Goal: Information Seeking & Learning: Learn about a topic

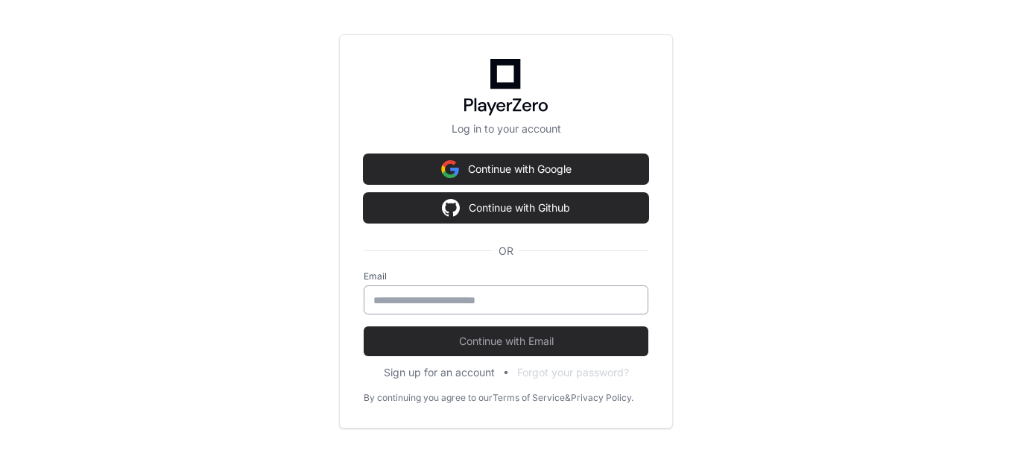
click at [474, 290] on div at bounding box center [506, 299] width 285 height 29
click at [478, 300] on input "email" at bounding box center [505, 300] width 265 height 15
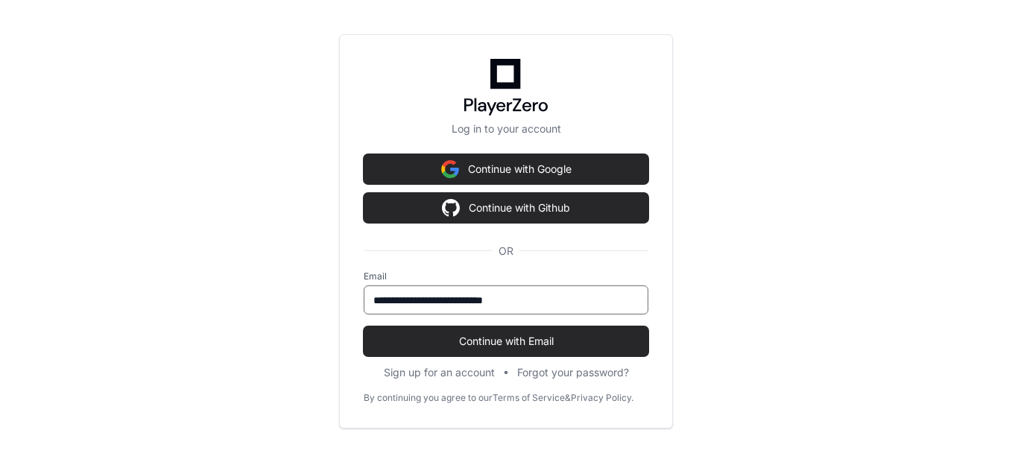
type input "**********"
click at [364, 326] on button "Continue with Email" at bounding box center [506, 341] width 285 height 30
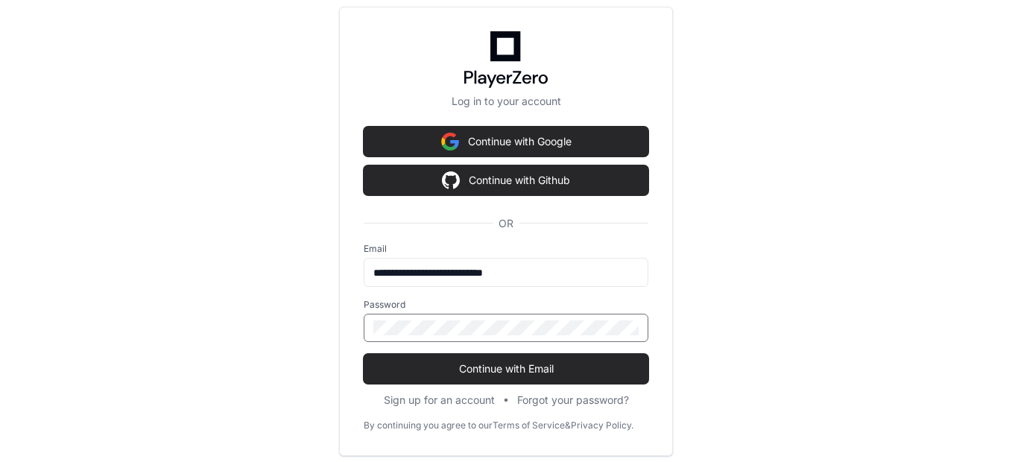
click at [364, 354] on button "Continue with Email" at bounding box center [506, 369] width 285 height 30
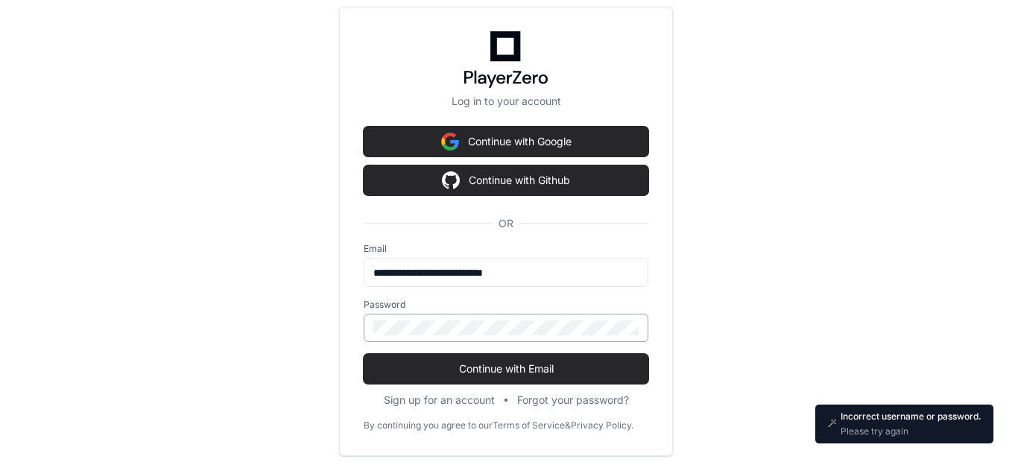
click at [505, 318] on div at bounding box center [506, 328] width 285 height 28
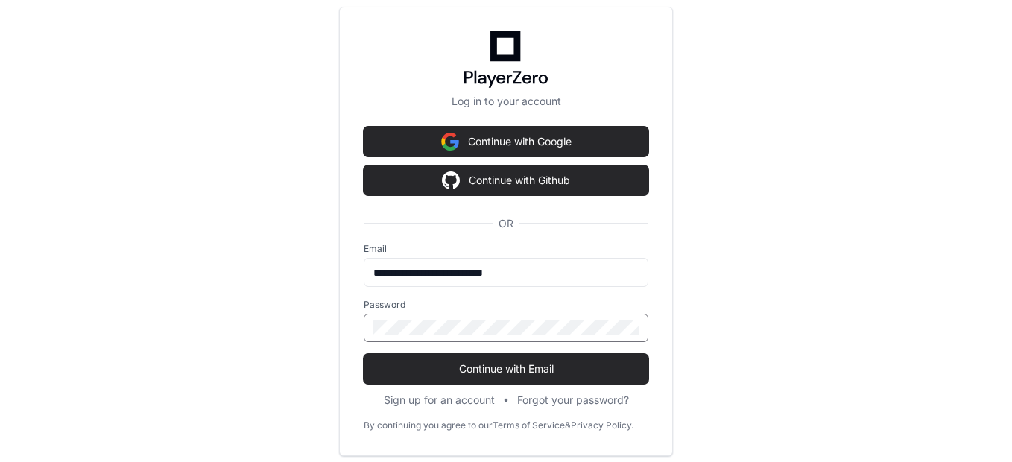
click at [364, 354] on button "Continue with Email" at bounding box center [506, 369] width 285 height 30
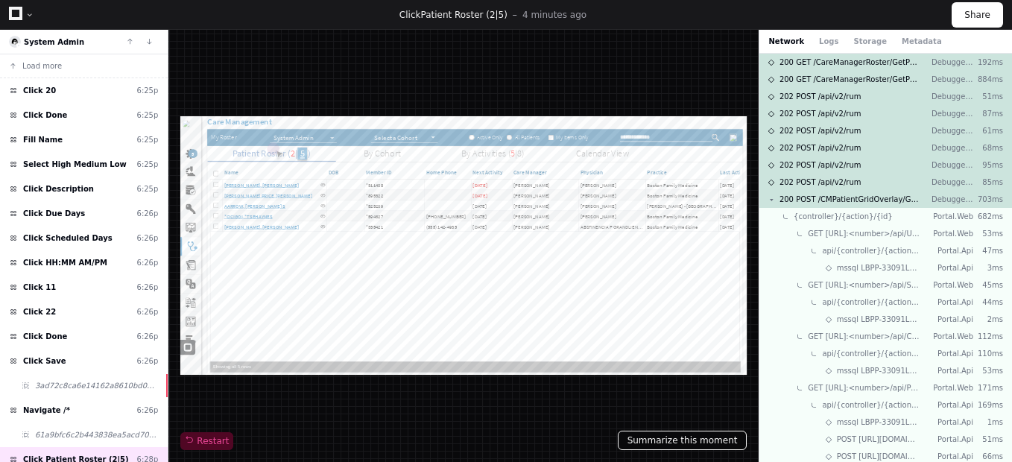
click at [684, 442] on button "Summarize this moment" at bounding box center [683, 440] width 130 height 19
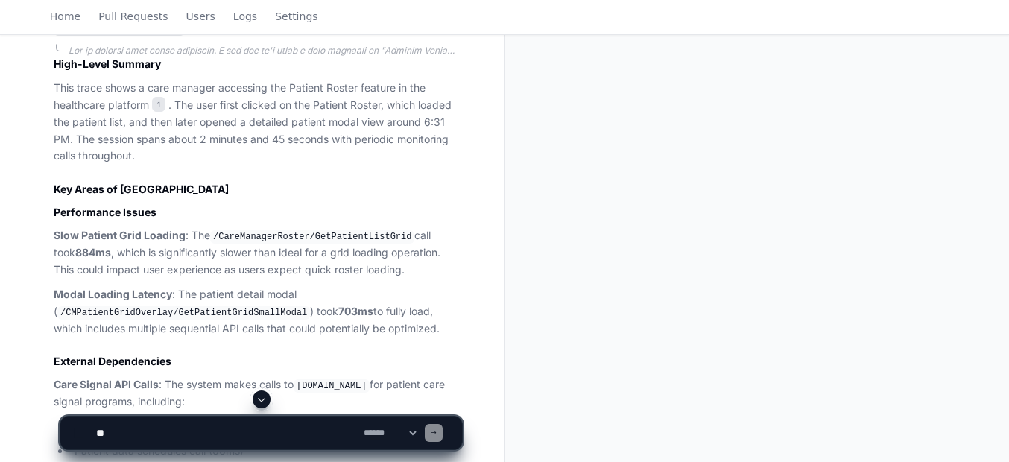
scroll to position [1340, 0]
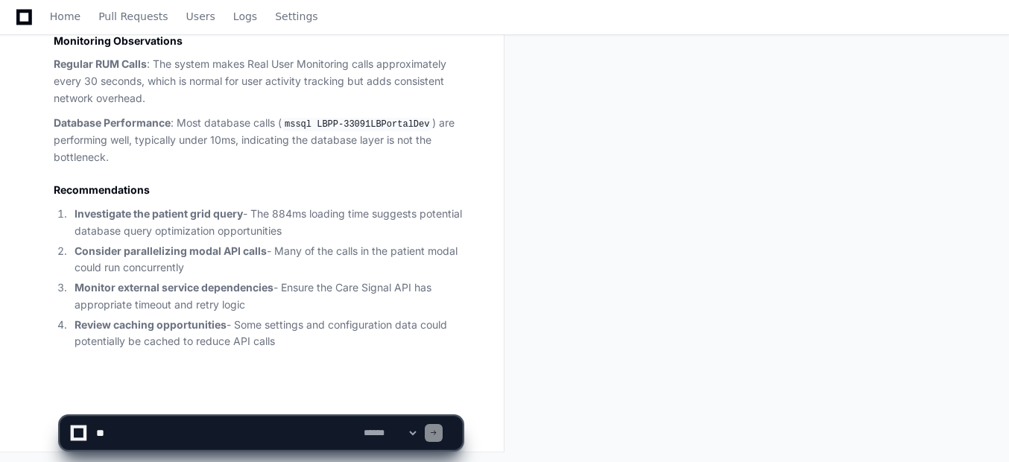
click at [183, 420] on textarea at bounding box center [227, 433] width 268 height 33
paste textarea "**********"
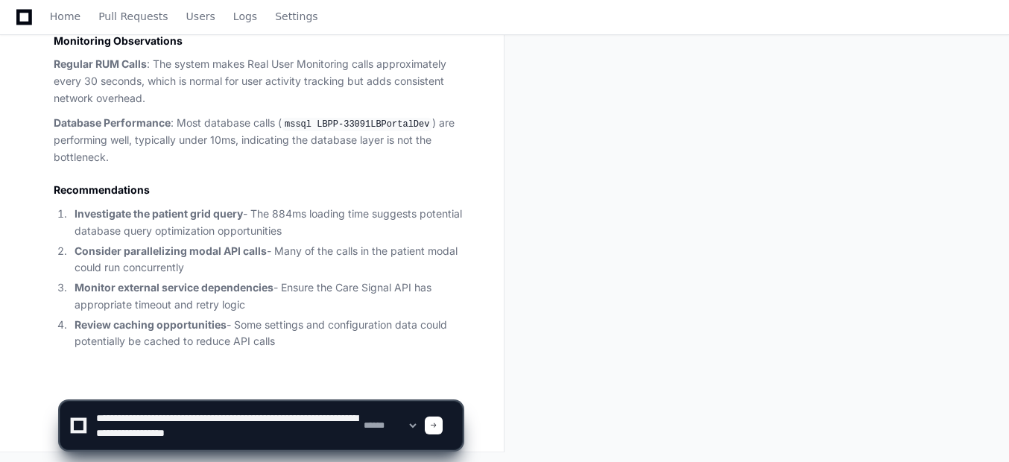
type textarea "**********"
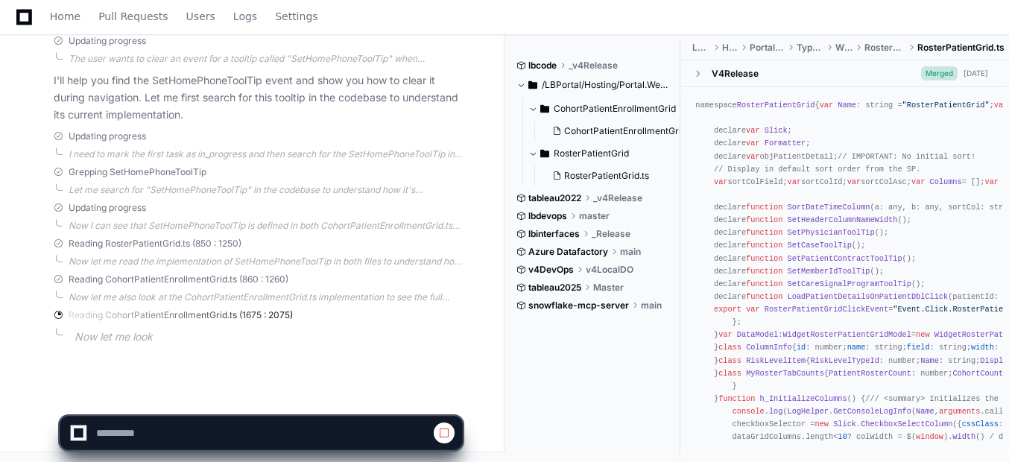
scroll to position [1836, 0]
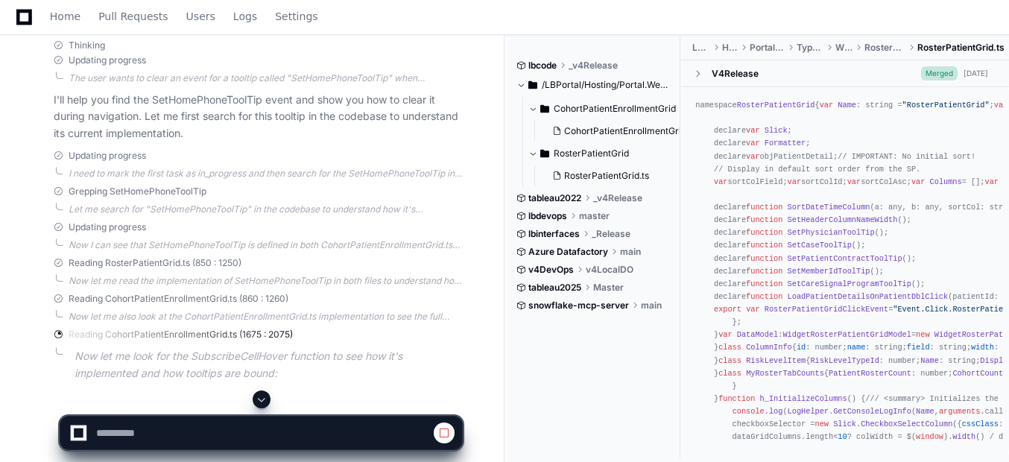
drag, startPoint x: 239, startPoint y: 186, endPoint x: 18, endPoint y: 373, distance: 289.3
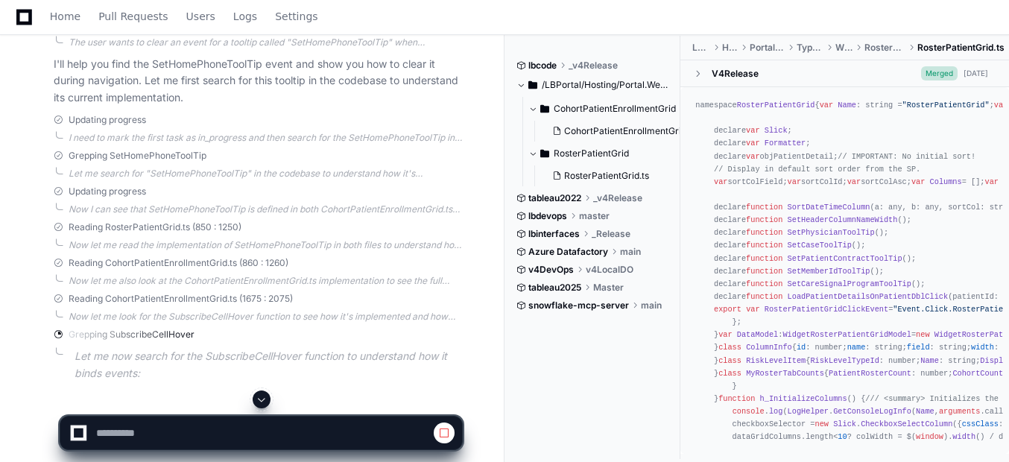
scroll to position [1907, 0]
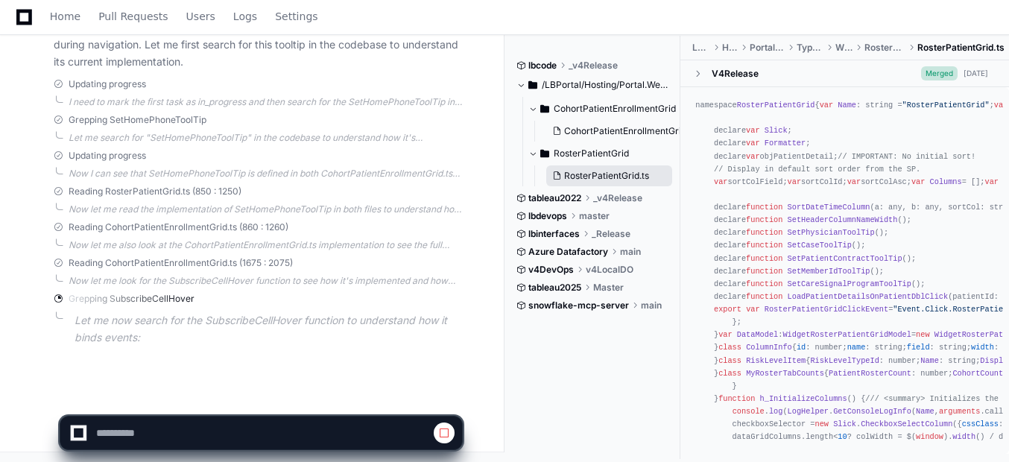
click at [612, 166] on button "RosterPatientGrid.ts" at bounding box center [609, 175] width 126 height 21
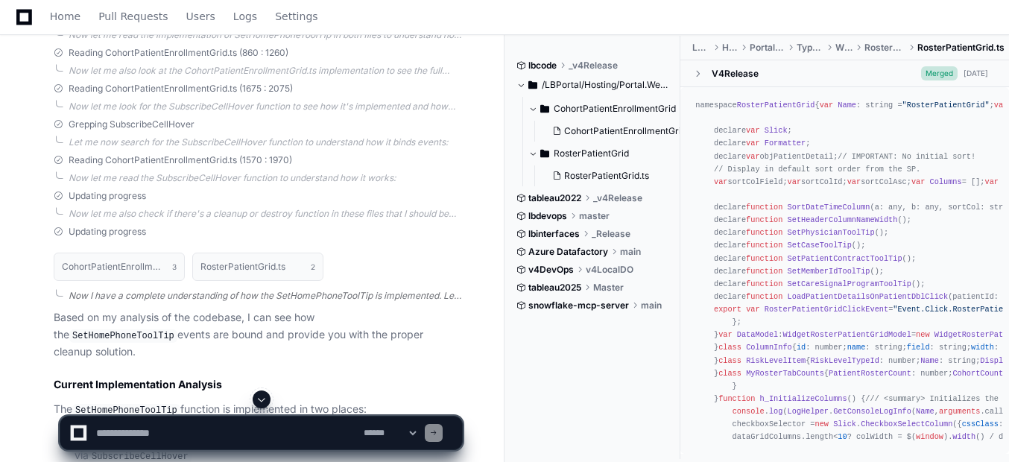
scroll to position [2084, 0]
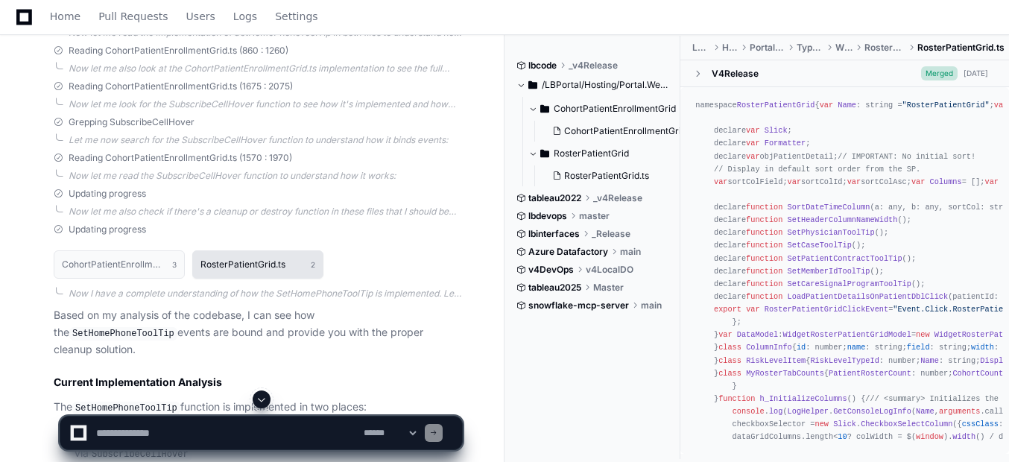
click at [239, 262] on h1 "RosterPatientGrid.ts" at bounding box center [242, 264] width 85 height 9
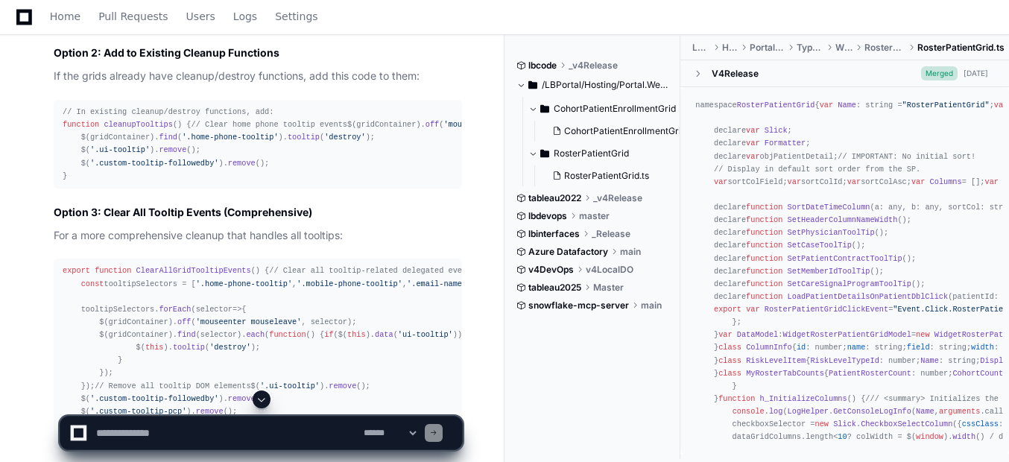
scroll to position [2850, 0]
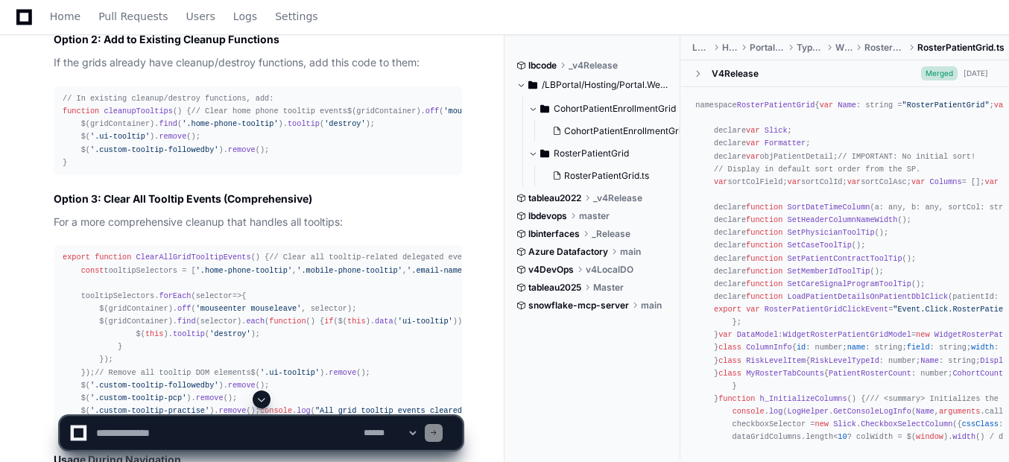
click at [142, 116] on span "cleanupTooltips" at bounding box center [138, 111] width 69 height 9
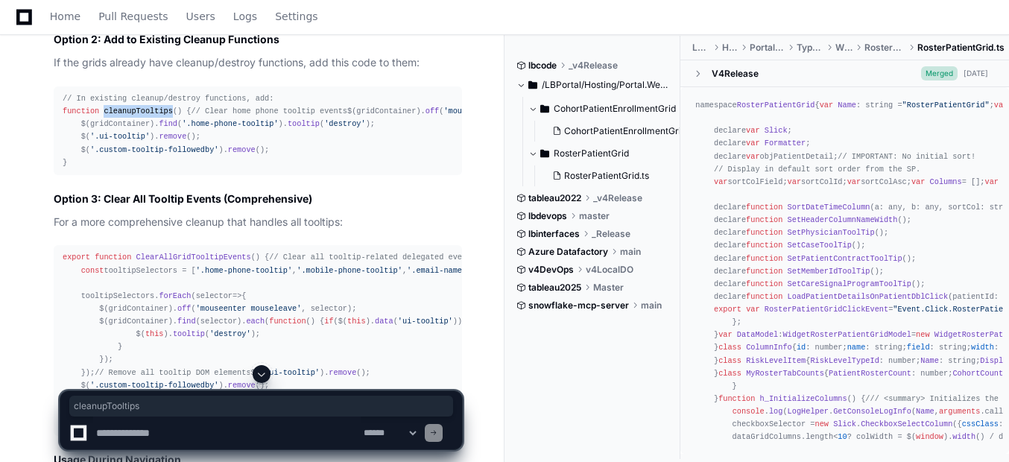
click at [142, 116] on span "cleanupTooltips" at bounding box center [138, 111] width 69 height 9
copy span "cleanupTooltips"
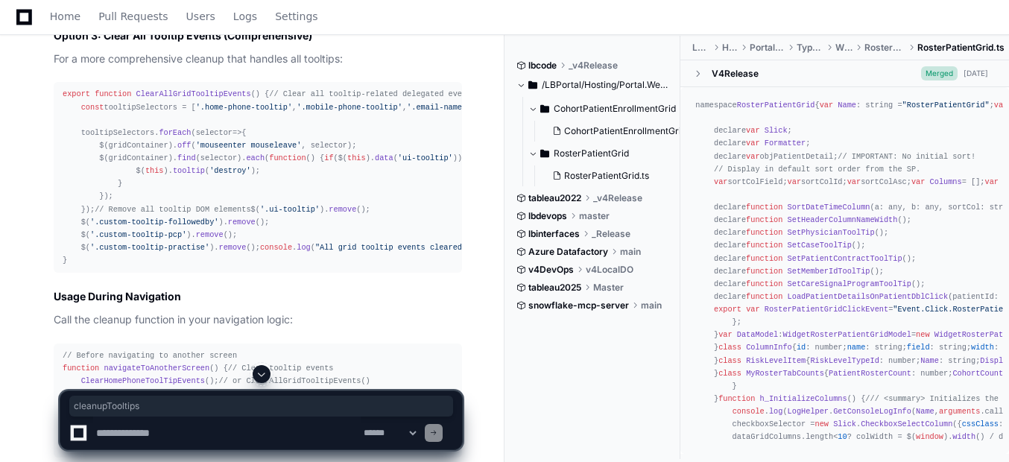
scroll to position [3014, 0]
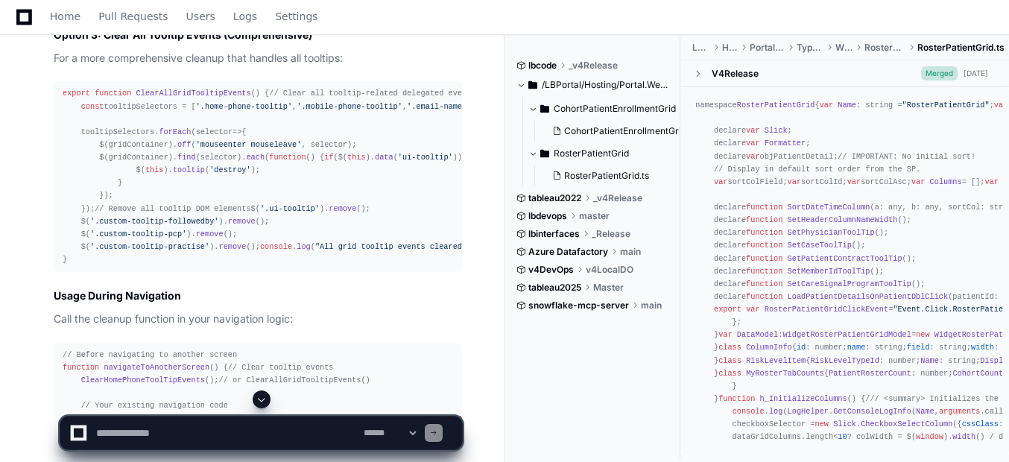
click at [203, 98] on span "ClearAllGridTooltipEvents" at bounding box center [193, 93] width 115 height 9
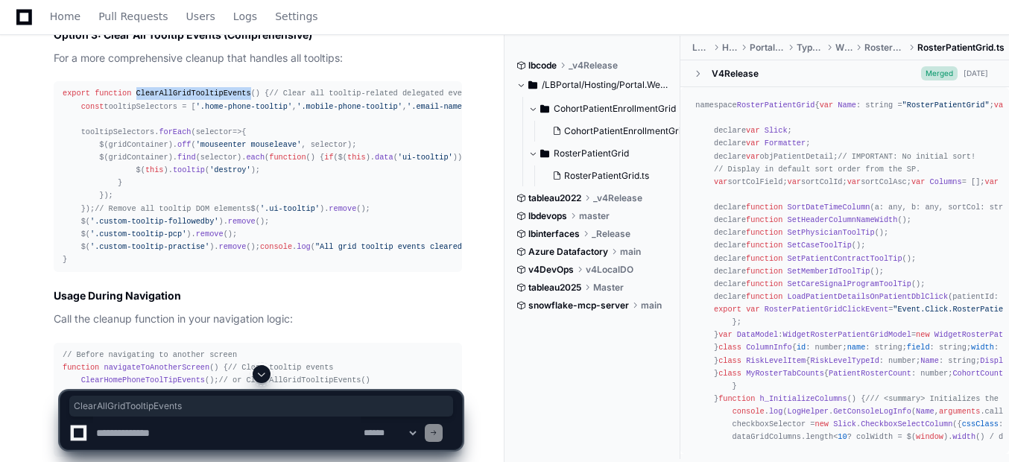
click at [203, 98] on span "ClearAllGridTooltipEvents" at bounding box center [193, 93] width 115 height 9
copy span "ClearAllGridTooltipEvents"
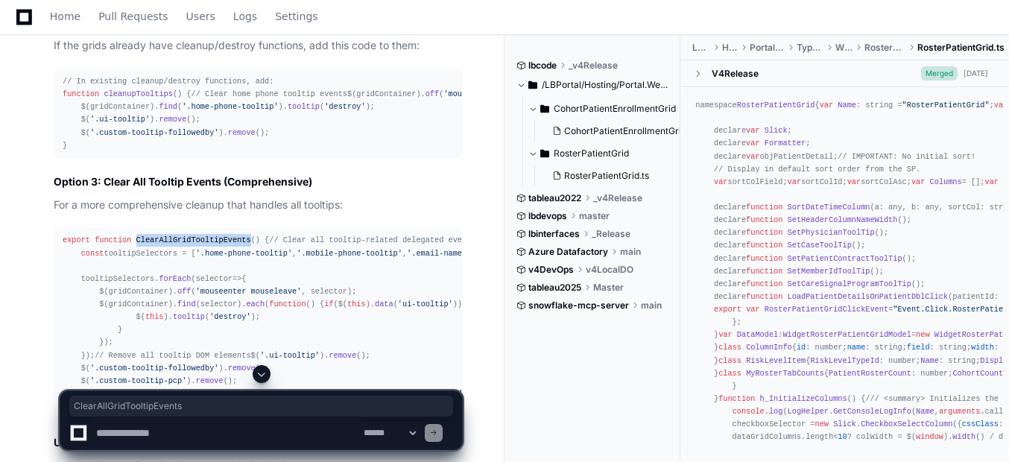
scroll to position [2856, 0]
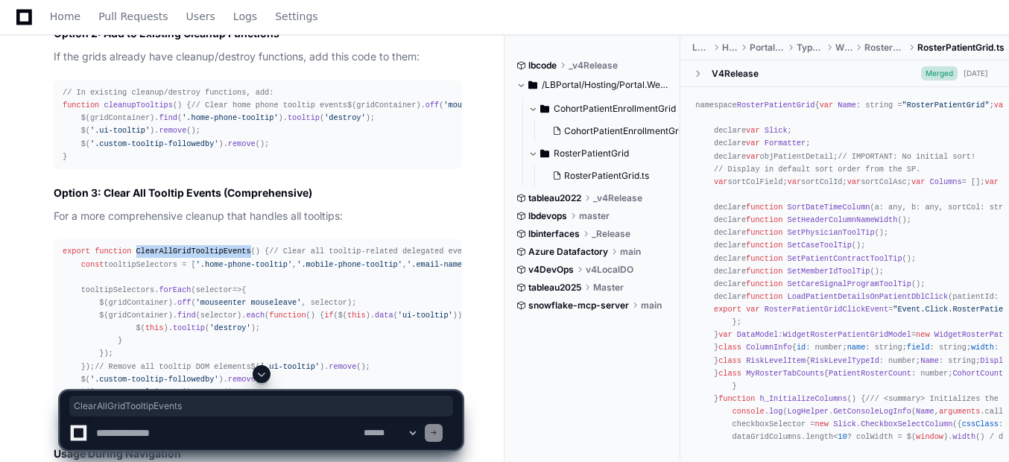
click at [185, 424] on textarea at bounding box center [227, 433] width 268 height 33
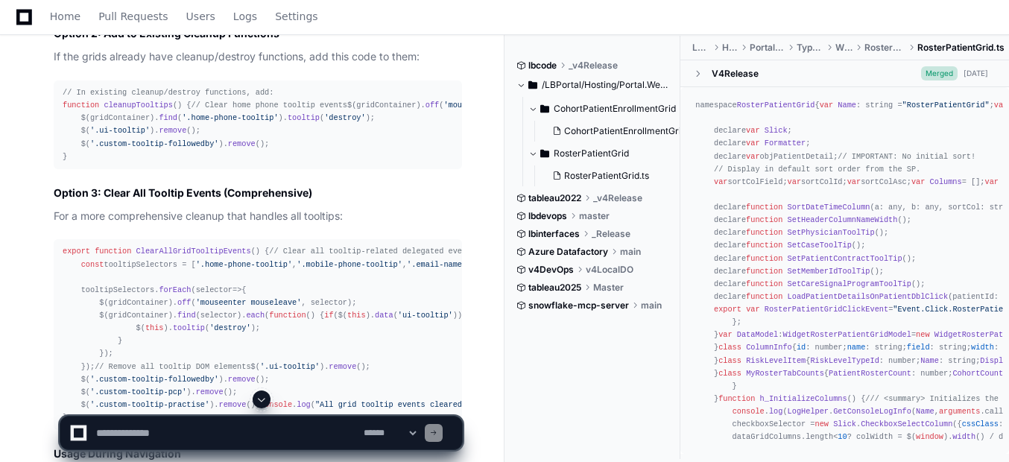
click at [162, 406] on div at bounding box center [261, 400] width 403 height 18
click at [149, 426] on textarea at bounding box center [227, 433] width 268 height 33
paste textarea "**********"
type textarea "**********"
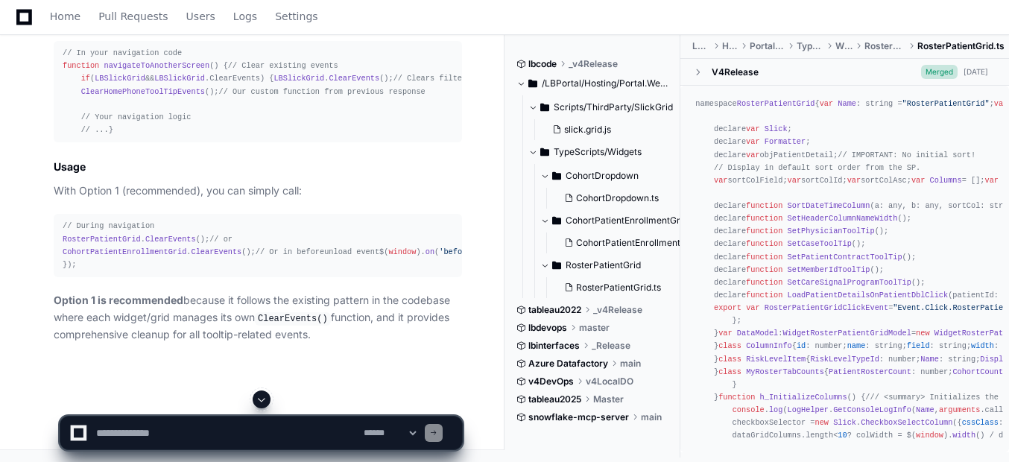
scroll to position [5219, 0]
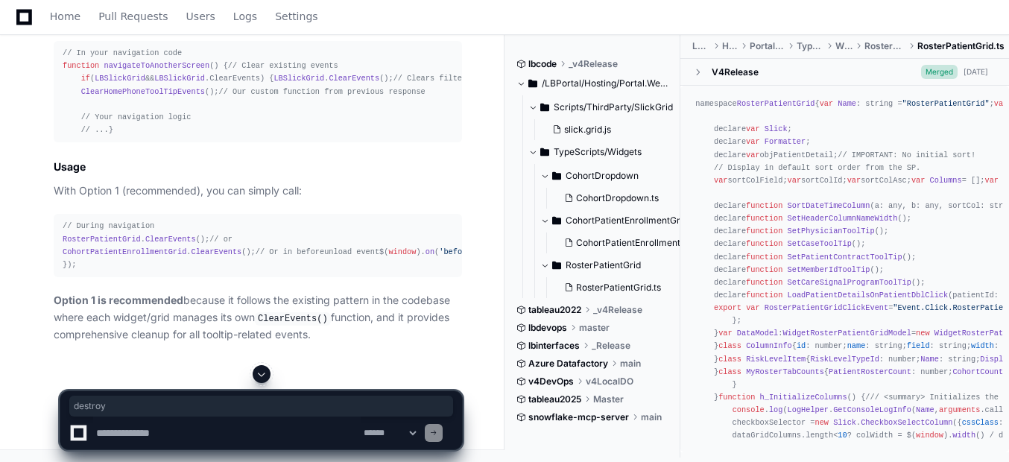
copy div "$( this ). tooltip ( 'destroy' );"
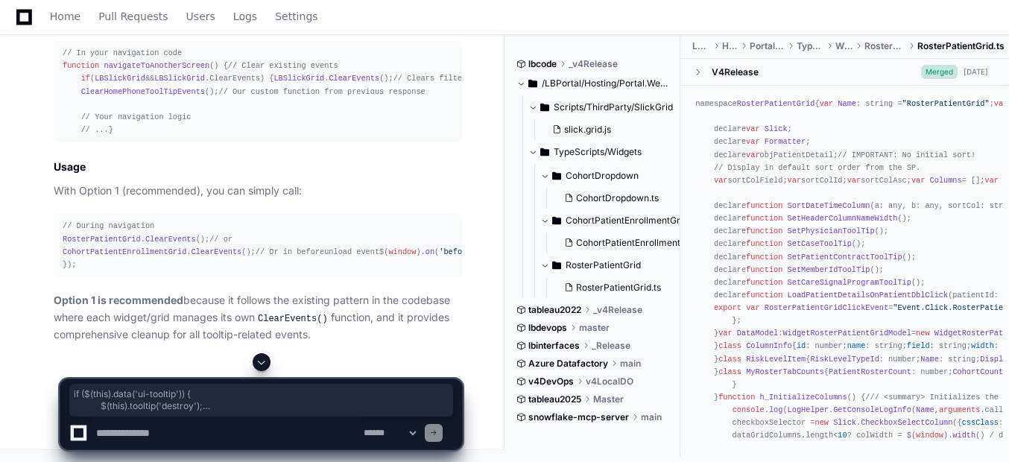
drag, startPoint x: 98, startPoint y: 113, endPoint x: 111, endPoint y: 141, distance: 31.3
copy div "if ($( this ). data ( 'ui-tooltip' )) { $( this ). tooltip ( 'destroy' ); }"
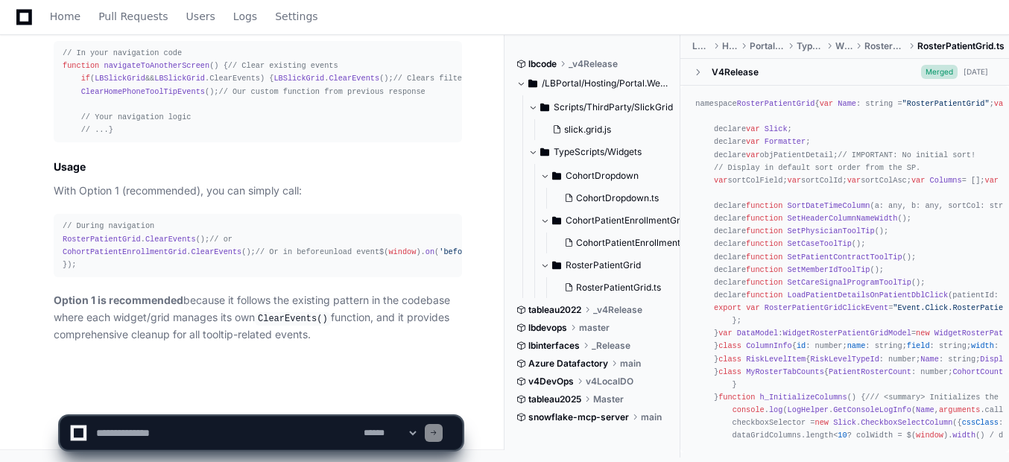
scroll to position [6070, 0]
